Goal: Find specific page/section: Find specific page/section

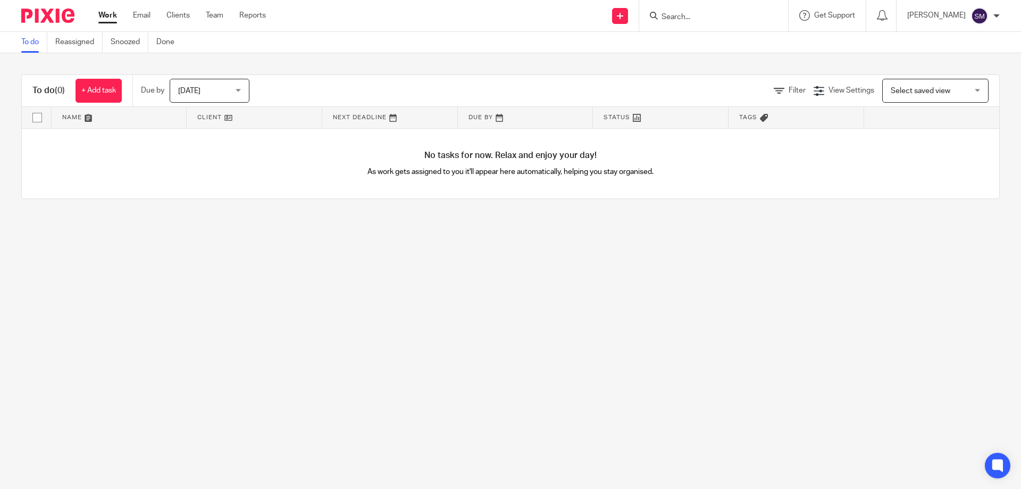
click at [686, 18] on input "Search" at bounding box center [708, 18] width 96 height 10
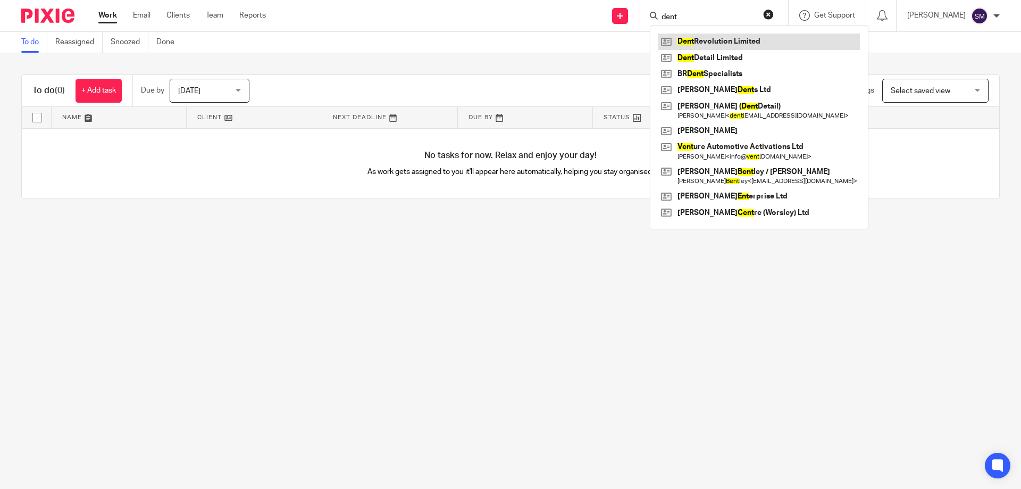
type input "dent"
click at [702, 45] on link at bounding box center [759, 41] width 202 height 16
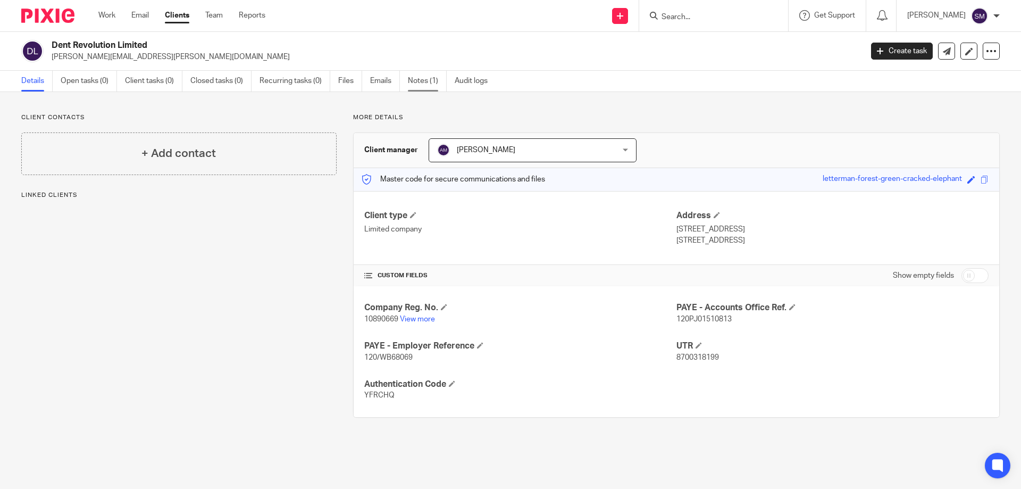
click at [428, 91] on link "Notes (1)" at bounding box center [427, 81] width 39 height 21
